Goal: Task Accomplishment & Management: Manage account settings

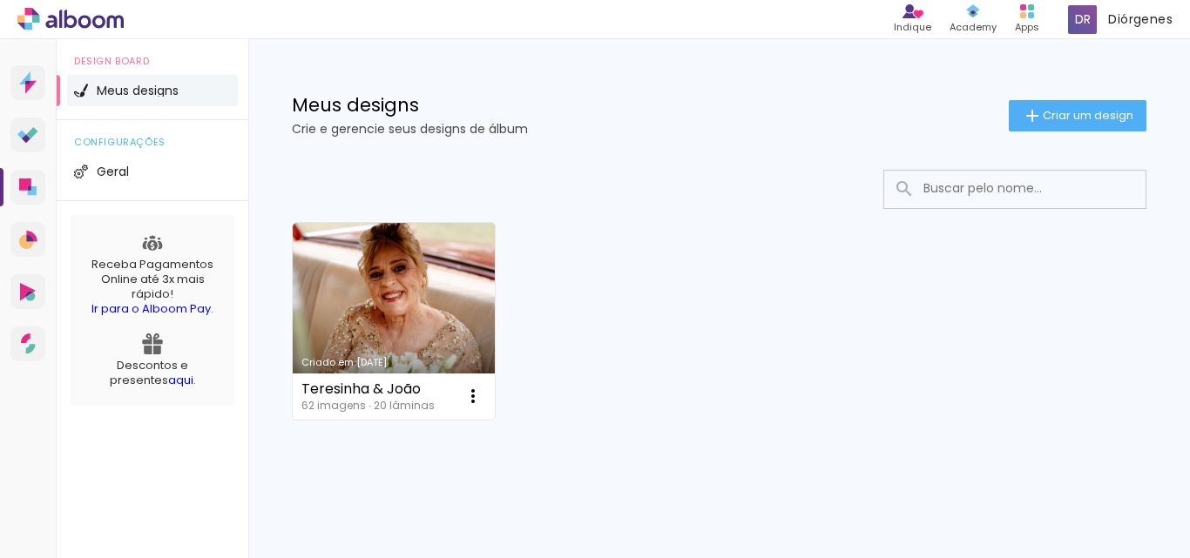
drag, startPoint x: 840, startPoint y: 108, endPoint x: 743, endPoint y: 117, distance: 97.1
click at [743, 117] on div "Meus designs Crie e gerencie seus designs de álbum" at bounding box center [650, 115] width 717 height 39
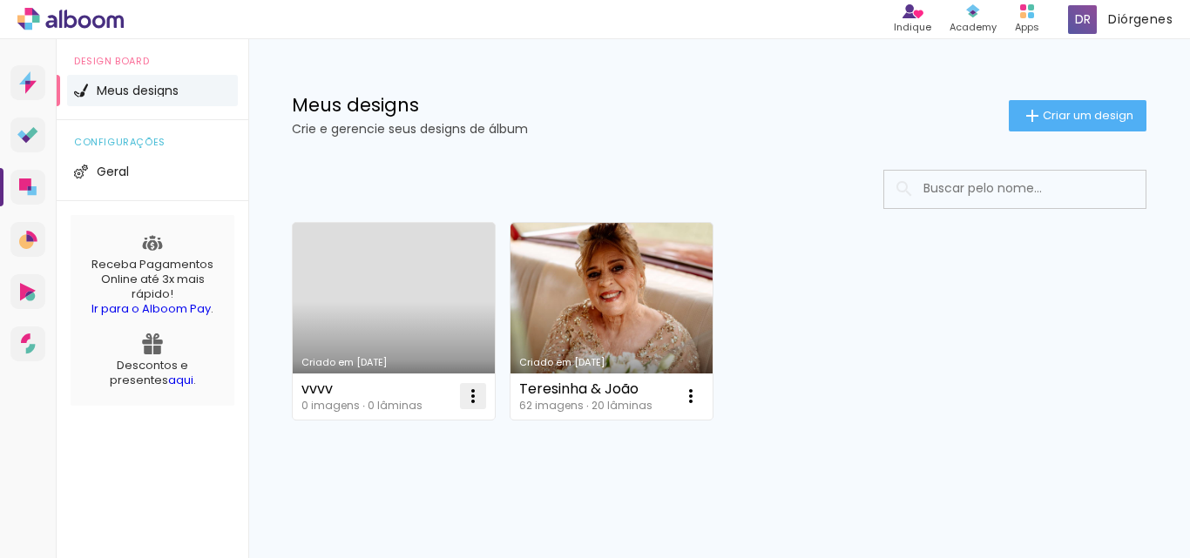
click at [461, 408] on paper-icon-button at bounding box center [473, 396] width 35 height 35
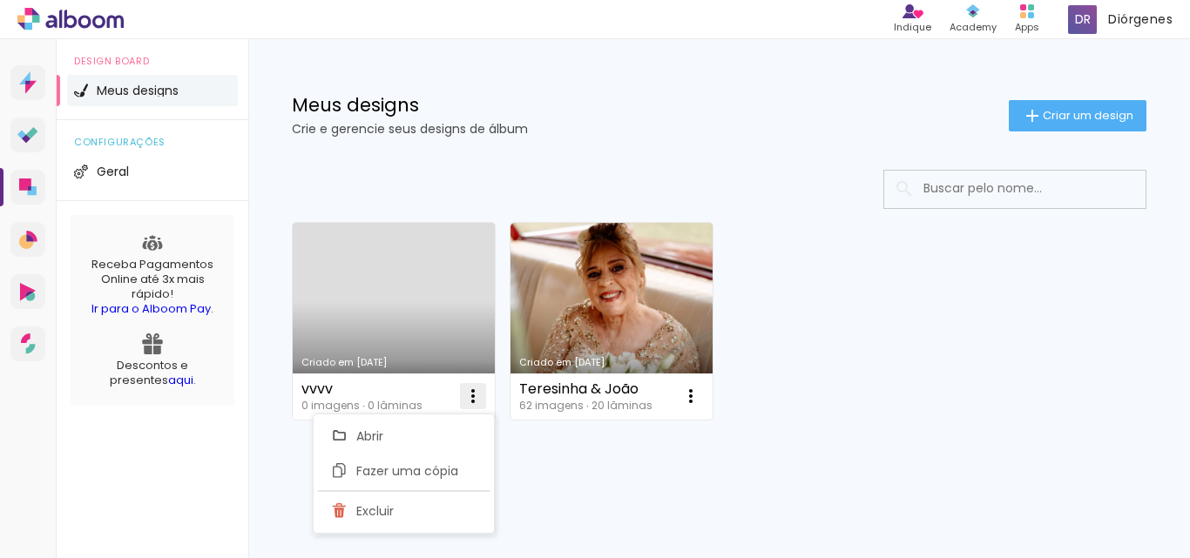
click at [346, 506] on iron-icon at bounding box center [340, 511] width 16 height 21
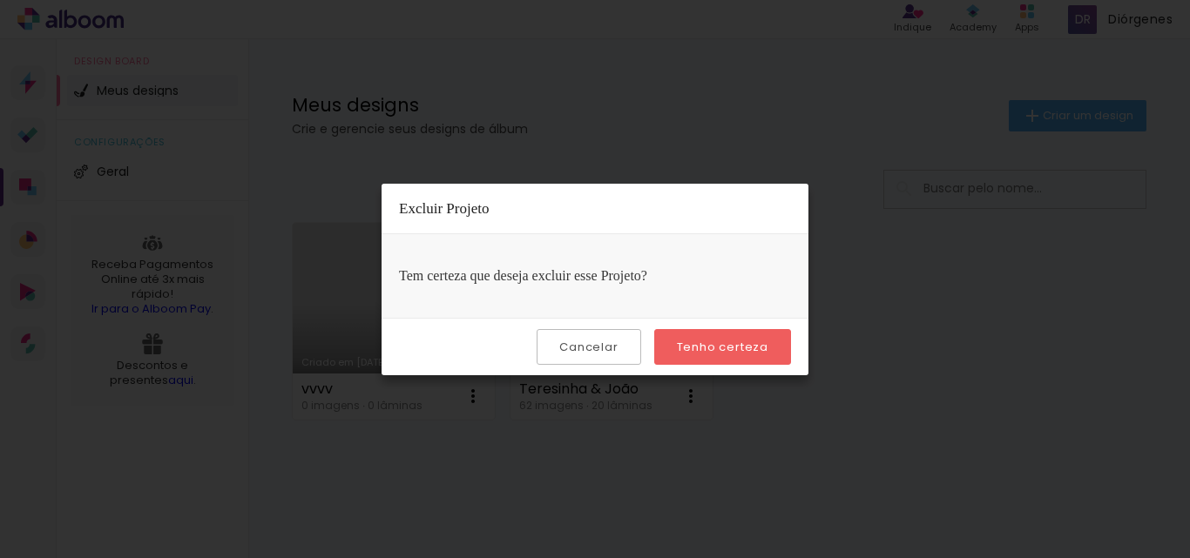
click at [723, 323] on div "Cancelar Tenho certeza" at bounding box center [595, 347] width 427 height 58
click at [0, 0] on slot "Tenho certeza" at bounding box center [0, 0] width 0 height 0
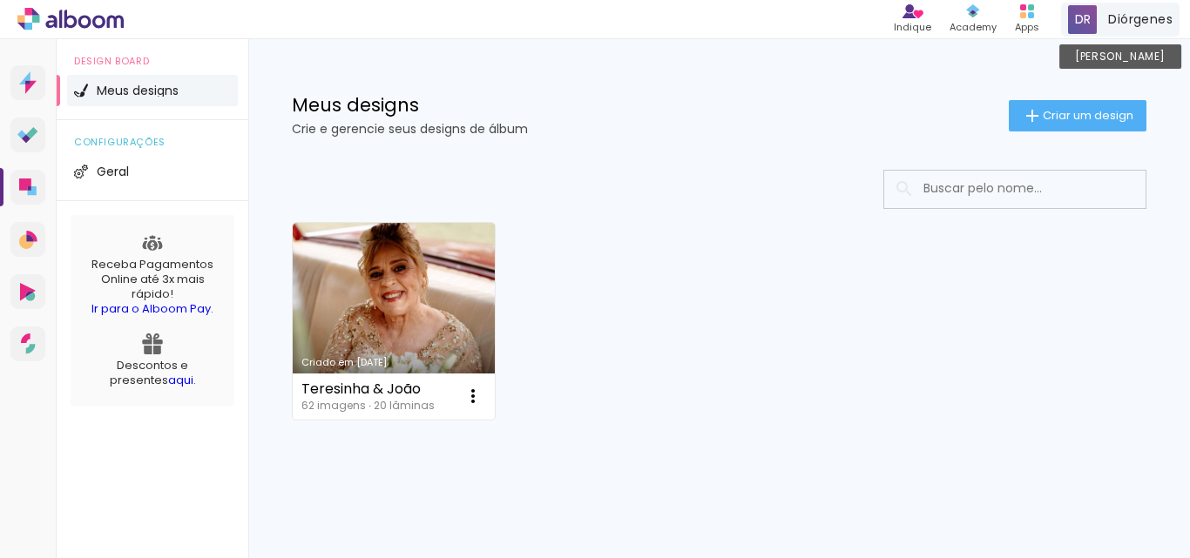
click at [1124, 36] on div "Diórgenes Conta Alboom" at bounding box center [1120, 20] width 118 height 34
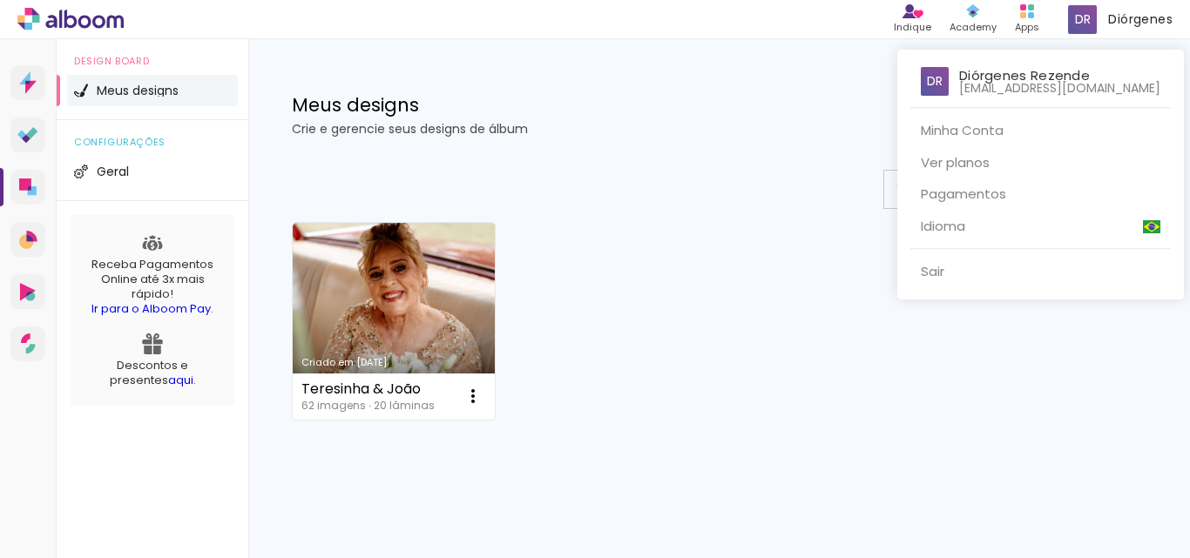
click at [921, 83] on span at bounding box center [935, 81] width 28 height 29
click at [910, 132] on link "Minha Conta" at bounding box center [1040, 131] width 261 height 32
